Goal: Task Accomplishment & Management: Manage account settings

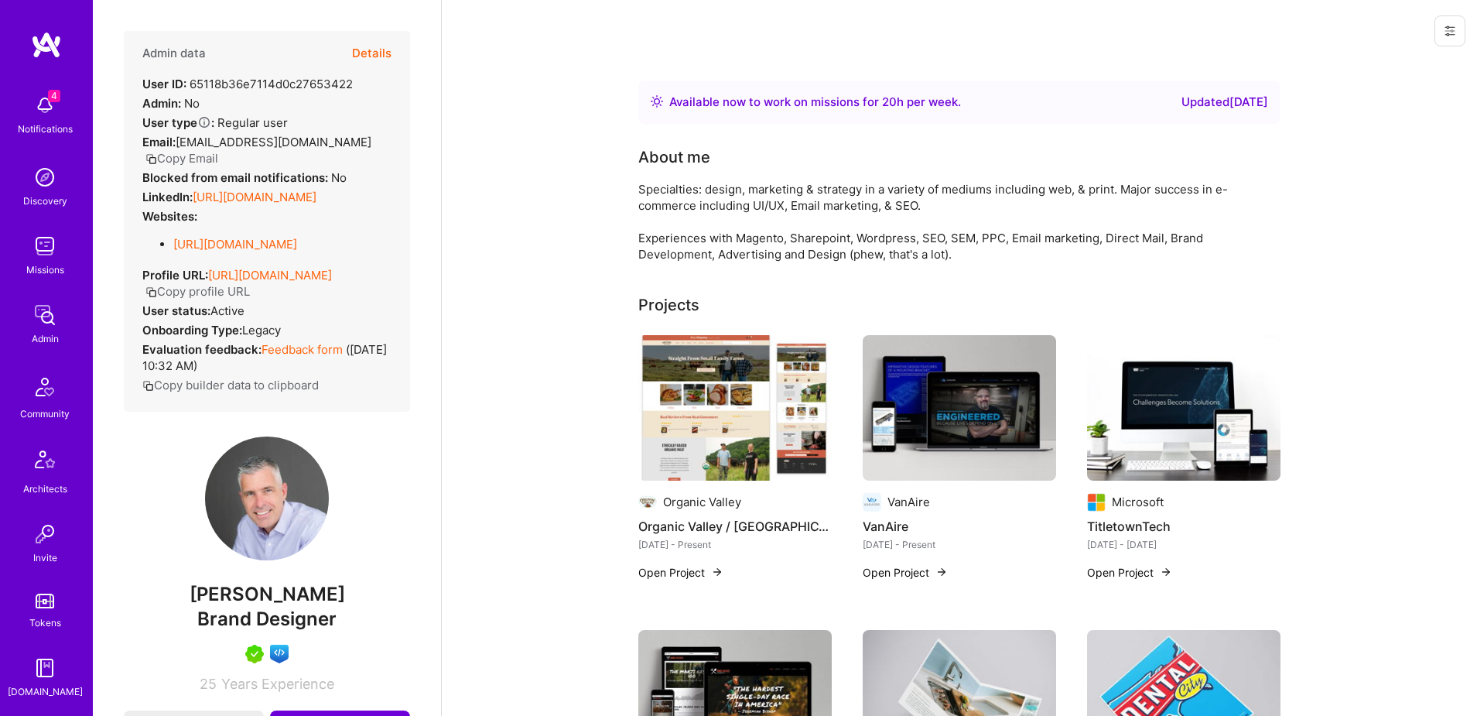
click at [1454, 25] on icon at bounding box center [1449, 31] width 12 height 12
click at [1422, 68] on button "Login as [PERSON_NAME]" at bounding box center [1383, 65] width 163 height 39
